Goal: Information Seeking & Learning: Learn about a topic

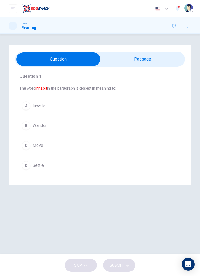
click at [175, 12] on button "button" at bounding box center [177, 8] width 11 height 11
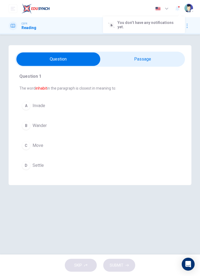
click at [178, 9] on div at bounding box center [100, 138] width 200 height 276
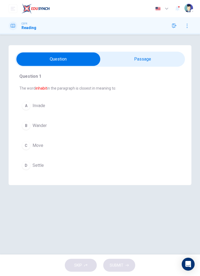
click at [28, 164] on div "D" at bounding box center [26, 165] width 9 height 9
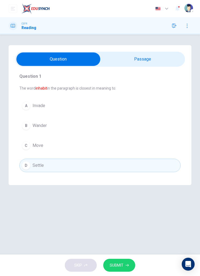
click at [125, 263] on button "SUBMIT" at bounding box center [119, 265] width 32 height 13
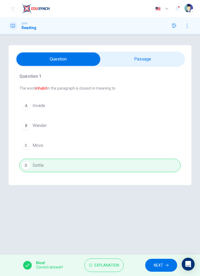
click at [159, 263] on span "NEXT" at bounding box center [158, 265] width 9 height 7
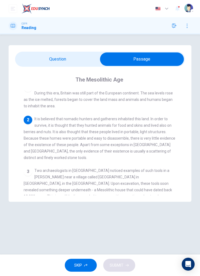
scroll to position [8, 0]
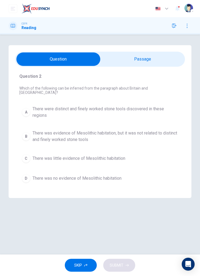
click at [158, 108] on span "There were distinct and finely worked stone tools discovered in these regions" at bounding box center [106, 112] width 146 height 13
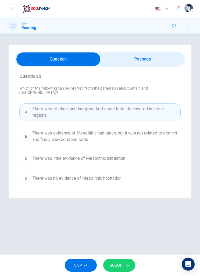
click at [125, 263] on button "SUBMIT" at bounding box center [119, 265] width 32 height 13
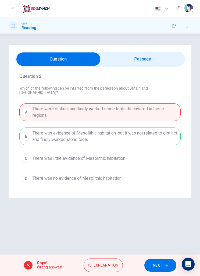
click at [110, 269] on button "Explanation" at bounding box center [103, 265] width 39 height 14
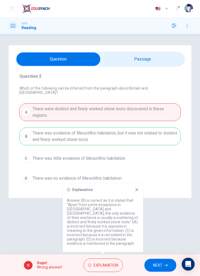
click at [138, 192] on icon at bounding box center [137, 189] width 4 height 4
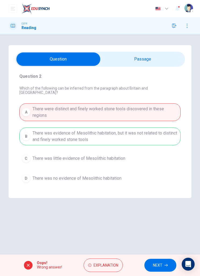
click at [160, 265] on span "NEXT" at bounding box center [157, 265] width 9 height 7
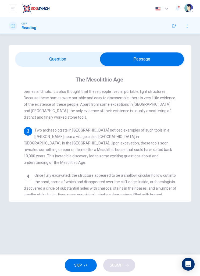
scroll to position [47, 0]
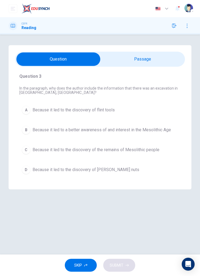
click at [154, 133] on button "B Because it led to a better awareness of and interest in the Mesolithic Age" at bounding box center [99, 129] width 161 height 13
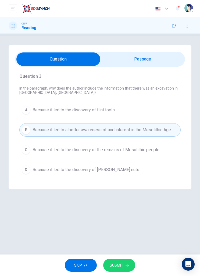
click at [122, 263] on span "SUBMIT" at bounding box center [117, 265] width 14 height 7
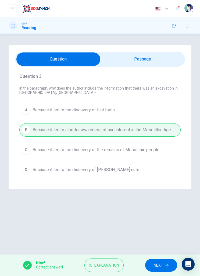
click at [160, 264] on span "NEXT" at bounding box center [158, 265] width 9 height 7
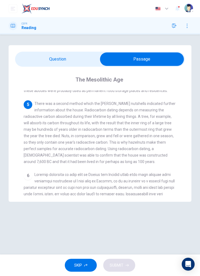
scroll to position [171, 0]
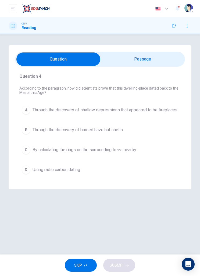
click at [83, 172] on button "D Using radio carbon dating" at bounding box center [99, 169] width 161 height 13
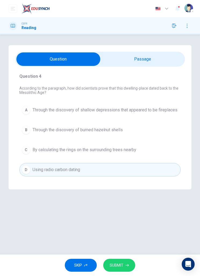
click at [121, 265] on span "SUBMIT" at bounding box center [117, 265] width 14 height 7
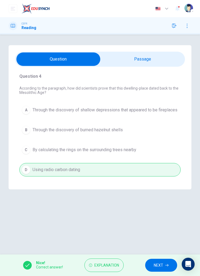
click at [164, 266] on button "NEXT" at bounding box center [161, 265] width 32 height 13
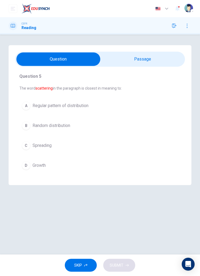
click at [91, 130] on button "B Random distribution" at bounding box center [99, 125] width 161 height 13
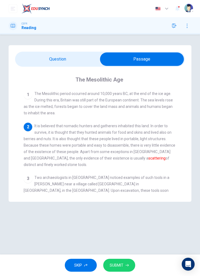
scroll to position [0, 0]
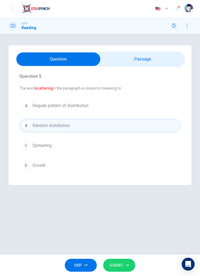
click at [122, 263] on span "SUBMIT" at bounding box center [117, 265] width 14 height 7
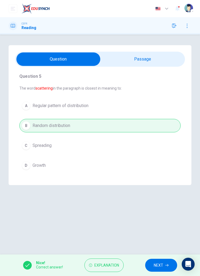
click at [157, 262] on span "NEXT" at bounding box center [158, 265] width 9 height 7
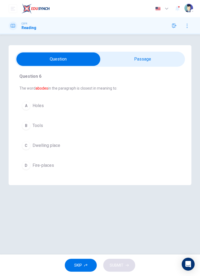
click at [0, 2] on div "Dashboard Practice Start a test Analysis Buy a Test English ** ​ [PERSON_NAME] …" at bounding box center [100, 8] width 200 height 17
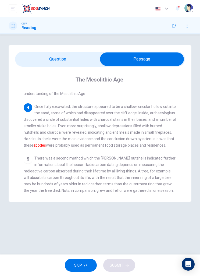
scroll to position [114, 0]
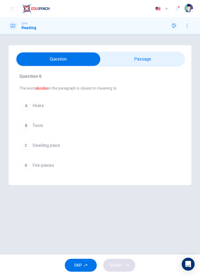
click at [67, 112] on button "A Holes" at bounding box center [99, 105] width 161 height 13
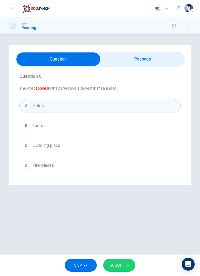
click at [127, 261] on button "SUBMIT" at bounding box center [119, 265] width 32 height 13
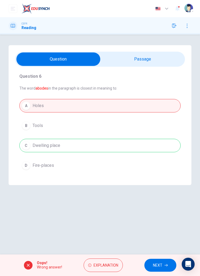
click at [113, 268] on button "Explanation" at bounding box center [103, 265] width 39 height 14
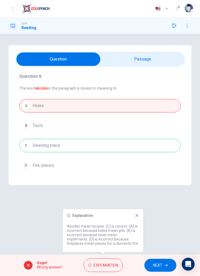
click at [136, 216] on icon at bounding box center [137, 215] width 4 height 4
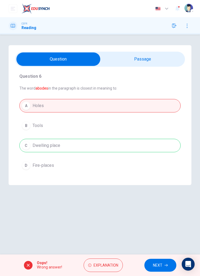
click at [159, 268] on button "NEXT" at bounding box center [160, 265] width 32 height 13
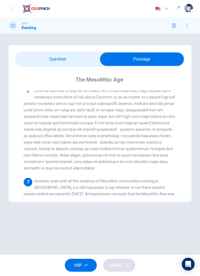
scroll to position [254, 0]
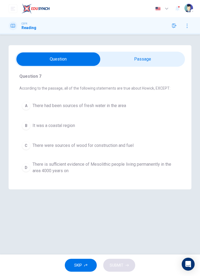
click at [137, 164] on span "There is sufficient evidence of Mesolithic people living permanently in the are…" at bounding box center [106, 167] width 146 height 13
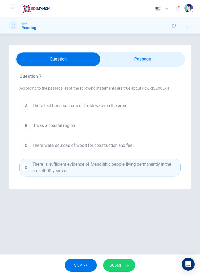
click at [123, 262] on span "SUBMIT" at bounding box center [117, 265] width 14 height 7
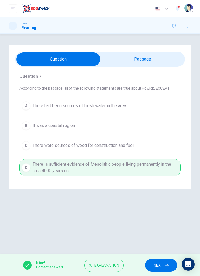
click at [163, 262] on span "NEXT" at bounding box center [158, 265] width 9 height 7
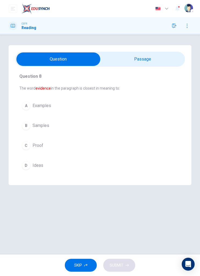
click at [67, 150] on button "C Proof" at bounding box center [99, 145] width 161 height 13
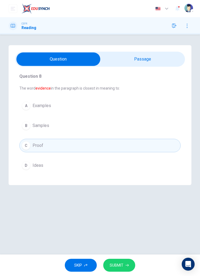
click at [128, 264] on icon "button" at bounding box center [127, 264] width 3 height 3
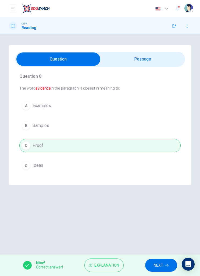
click at [162, 263] on span "NEXT" at bounding box center [158, 265] width 9 height 7
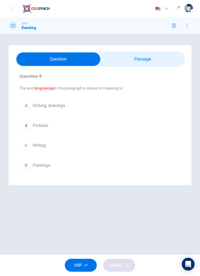
click at [88, 105] on button "A Etching, drawings" at bounding box center [99, 105] width 161 height 13
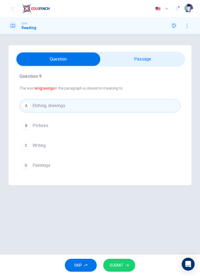
click at [129, 264] on button "SUBMIT" at bounding box center [119, 265] width 32 height 13
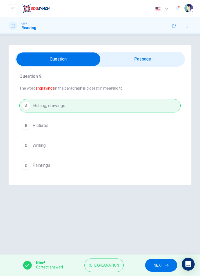
click at [112, 262] on span "Explanation" at bounding box center [106, 265] width 25 height 7
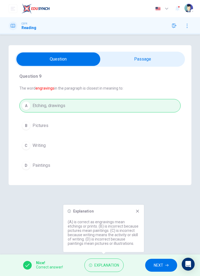
click at [138, 211] on icon at bounding box center [137, 211] width 4 height 4
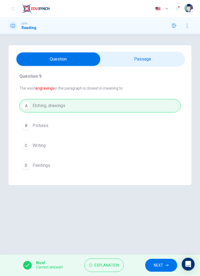
click at [161, 264] on span "NEXT" at bounding box center [158, 265] width 9 height 7
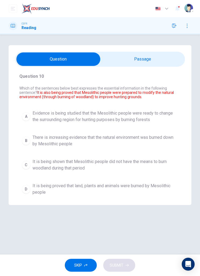
click at [155, 117] on span "Evidence is being studied that the Mesolithic people were ready to change the s…" at bounding box center [106, 116] width 146 height 13
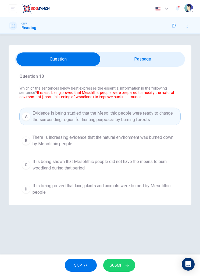
click at [122, 266] on span "SUBMIT" at bounding box center [117, 265] width 14 height 7
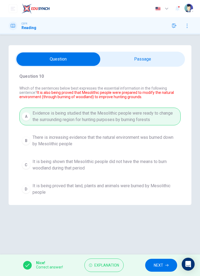
click at [159, 265] on span "NEXT" at bounding box center [158, 265] width 9 height 7
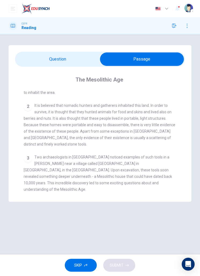
scroll to position [20, 0]
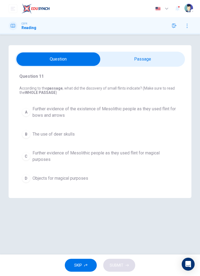
click at [162, 113] on span "Further evidence of the existence of Mesolithic people as they used flint for b…" at bounding box center [106, 112] width 146 height 13
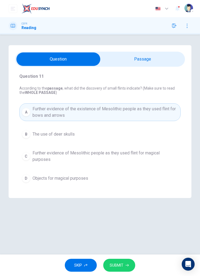
click at [123, 268] on button "SUBMIT" at bounding box center [119, 265] width 32 height 13
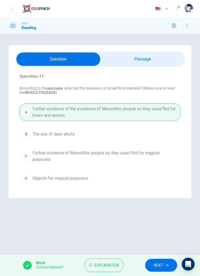
click at [107, 262] on span "Explanation" at bounding box center [106, 265] width 25 height 7
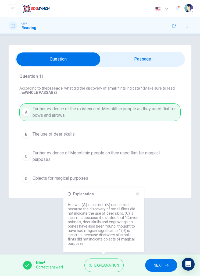
click at [144, 194] on div "Question 11 According to the passage , what did the discovery of small flints i…" at bounding box center [100, 121] width 183 height 153
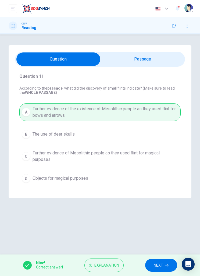
click at [159, 267] on span "NEXT" at bounding box center [158, 265] width 9 height 7
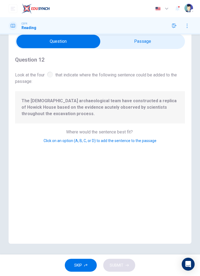
scroll to position [18, 0]
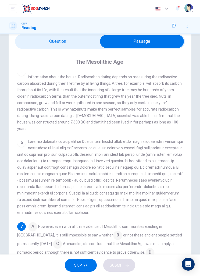
click at [33, 223] on input at bounding box center [32, 227] width 9 height 9
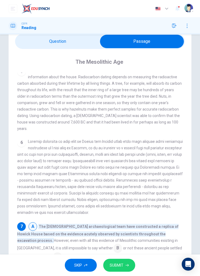
click at [126, 261] on button "SUBMIT" at bounding box center [119, 265] width 32 height 13
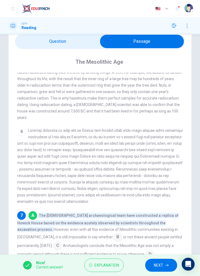
scroll to position [177, 0]
click at [162, 266] on span "NEXT" at bounding box center [158, 265] width 9 height 7
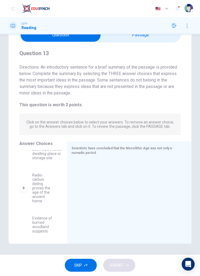
scroll to position [14, 0]
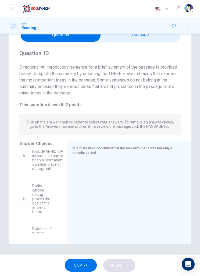
click at [21, 171] on div "A The discovery of the ancient home in [GEOGRAPHIC_DATA] indicates it may have …" at bounding box center [36, 156] width 35 height 30
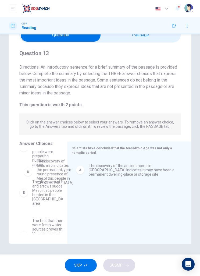
scroll to position [69, 0]
click at [18, 188] on div "Answer Choices B Radio-carbon dating proves the age of the ancient home C Evide…" at bounding box center [38, 192] width 59 height 102
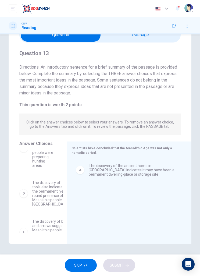
click at [23, 198] on div "D" at bounding box center [23, 193] width 9 height 9
click at [23, 201] on div "B Radio-carbon dating proves the age of the ancient home C Evidence of burned w…" at bounding box center [41, 191] width 44 height 83
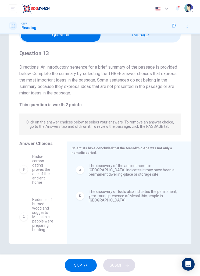
scroll to position [0, 0]
click at [24, 167] on div "B" at bounding box center [23, 169] width 9 height 9
click at [27, 167] on div "B" at bounding box center [23, 169] width 9 height 9
click at [26, 170] on div "B" at bounding box center [23, 169] width 9 height 9
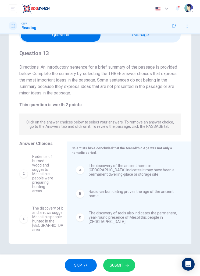
click at [125, 262] on button "SUBMIT" at bounding box center [119, 265] width 32 height 13
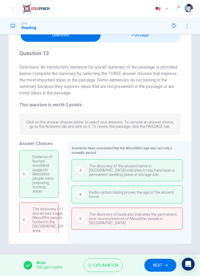
click at [111, 264] on span "Explanation" at bounding box center [106, 265] width 25 height 7
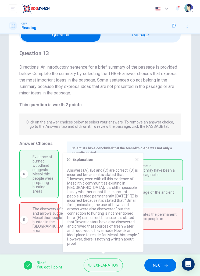
click at [135, 161] on icon at bounding box center [137, 159] width 4 height 4
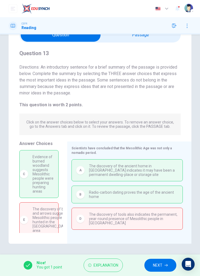
click at [112, 263] on span "Explanation" at bounding box center [106, 265] width 25 height 7
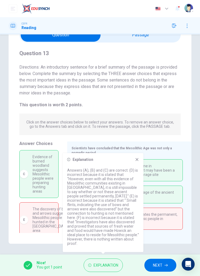
click at [136, 163] on div "Explanation Answers (A), (B) and (C) are correct. (D) is incorrect because it i…" at bounding box center [103, 202] width 81 height 99
click at [136, 161] on icon at bounding box center [137, 159] width 4 height 4
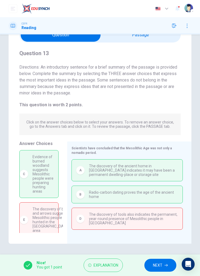
click at [138, 157] on div "Scientists have concluded that the Mesolithic Age was not only a nomadic period…" at bounding box center [129, 192] width 124 height 102
click at [109, 267] on span "Explanation" at bounding box center [106, 265] width 25 height 7
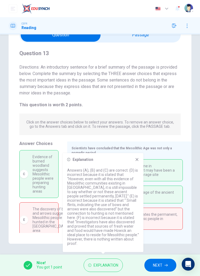
click at [140, 158] on div "Explanation Answers (A), (B) and (C) are correct. (D) is incorrect because it i…" at bounding box center [103, 202] width 81 height 99
click at [133, 163] on div "Explanation Answers (A), (B) and (C) are correct. (D) is incorrect because it i…" at bounding box center [103, 202] width 81 height 99
click at [139, 157] on icon at bounding box center [137, 159] width 4 height 4
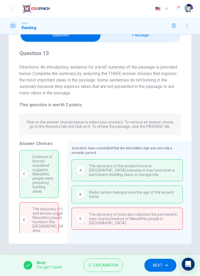
click at [141, 160] on div "A The discovery of the ancient home in [GEOGRAPHIC_DATA] indicates it may have …" at bounding box center [126, 170] width 111 height 22
click at [158, 266] on span "NEXT" at bounding box center [157, 265] width 9 height 7
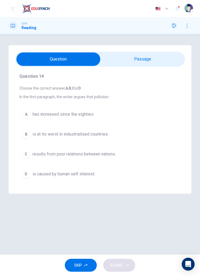
click at [177, 27] on button "button" at bounding box center [174, 25] width 9 height 9
